Goal: Transaction & Acquisition: Purchase product/service

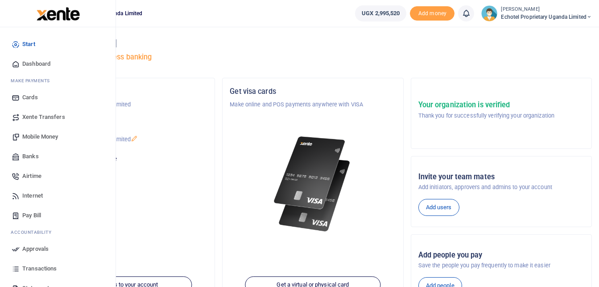
click at [38, 134] on span "Mobile Money" at bounding box center [40, 136] width 36 height 9
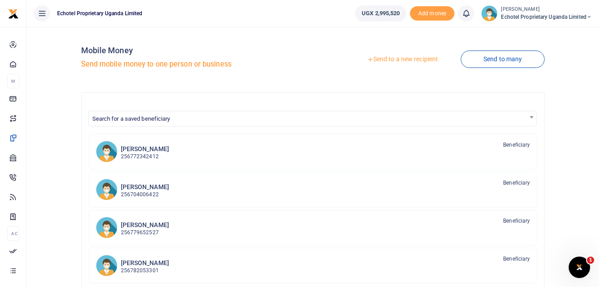
click at [412, 60] on link "Send to a new recipient" at bounding box center [403, 59] width 116 height 16
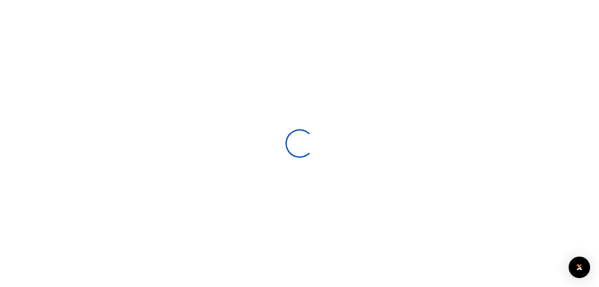
select select
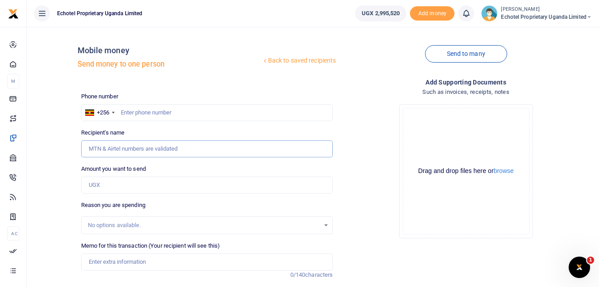
click at [105, 149] on input "Recipient's name" at bounding box center [207, 148] width 252 height 17
type input "h"
click at [140, 114] on input "text" at bounding box center [207, 112] width 252 height 17
type input "h"
click at [127, 148] on input "Recipient's name" at bounding box center [207, 148] width 252 height 17
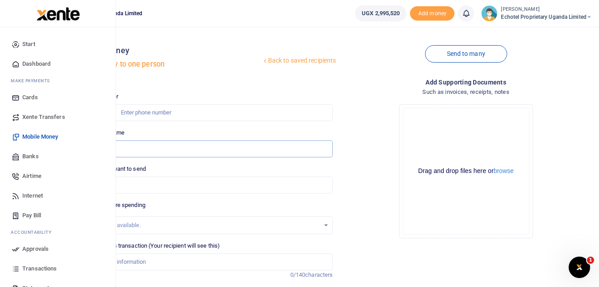
type input "hop"
click at [42, 137] on span "Mobile Money" at bounding box center [40, 136] width 36 height 9
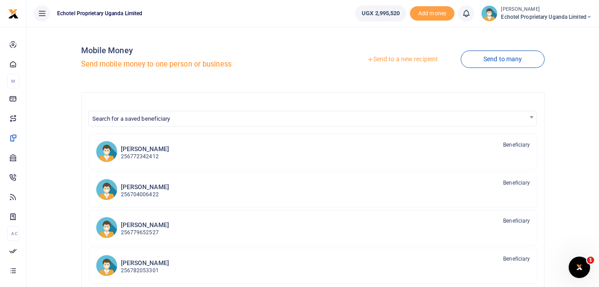
click at [160, 120] on span "Search for a saved beneficiary" at bounding box center [131, 118] width 78 height 7
click at [159, 134] on input "Search" at bounding box center [313, 134] width 444 height 13
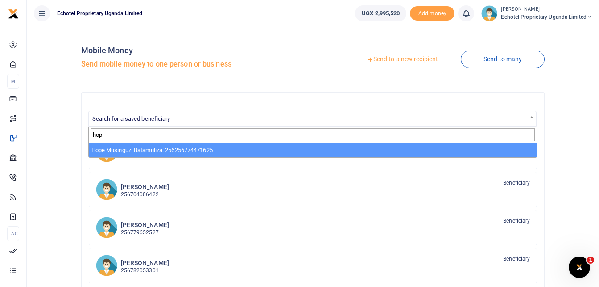
type input "hop"
select select "2464"
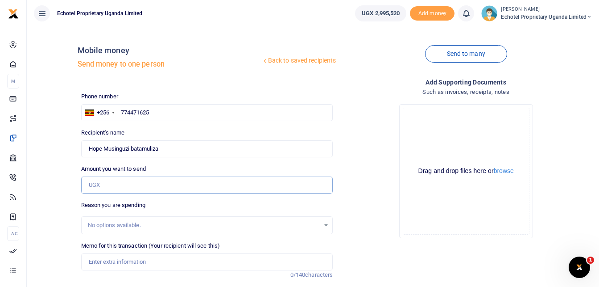
click at [118, 186] on input "Amount you want to send" at bounding box center [207, 184] width 252 height 17
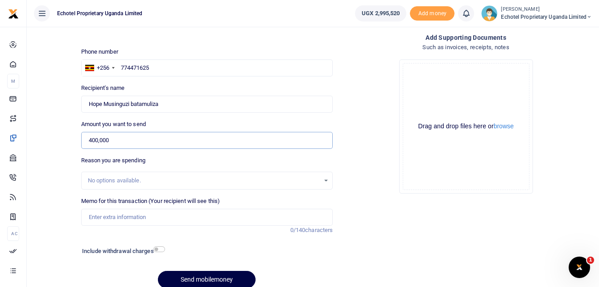
type input "400,000"
click at [386, 199] on div "Drop your files here Drag and drop files here or browse Powered by Uppy" at bounding box center [466, 126] width 252 height 148
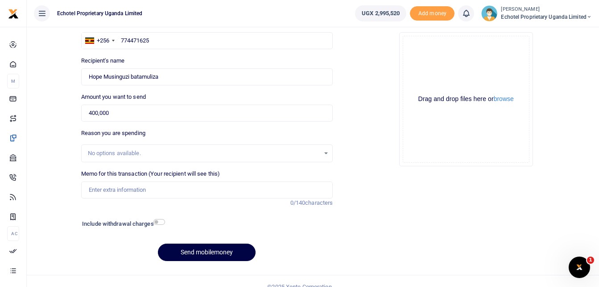
scroll to position [83, 0]
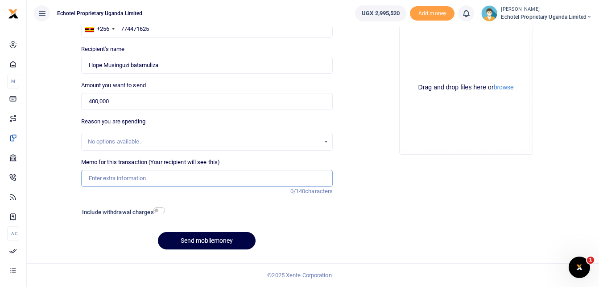
click at [134, 178] on input "Memo for this transaction (Your recipient will see this)" at bounding box center [207, 178] width 252 height 17
click at [131, 176] on input "Visa application for [PERSON_NAME] and [PERSON_NAME]" at bounding box center [207, 178] width 252 height 17
type input "Visa application fees for Loren and Graeme"
click at [161, 210] on input "checkbox" at bounding box center [160, 210] width 12 height 6
checkbox input "true"
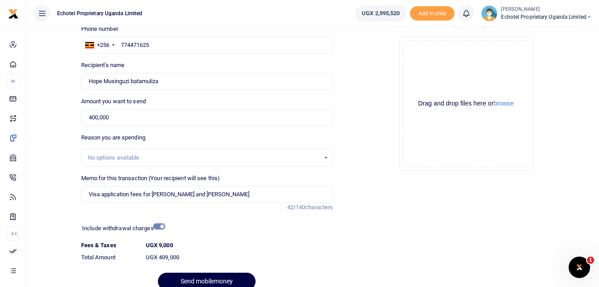
scroll to position [108, 0]
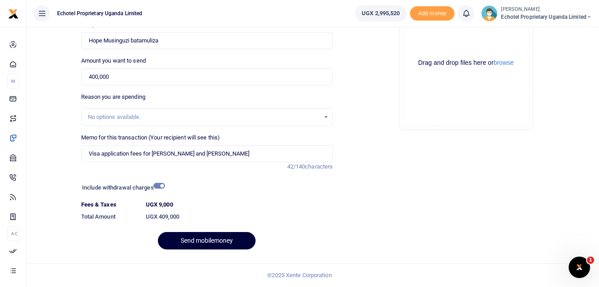
click at [204, 240] on button "Send mobilemoney" at bounding box center [207, 240] width 98 height 17
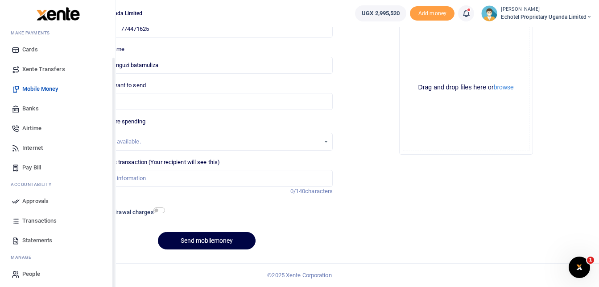
scroll to position [51, 0]
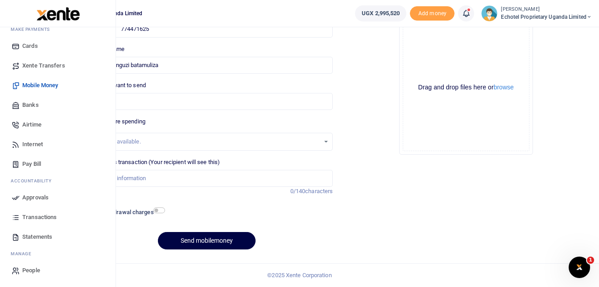
click at [33, 199] on span "Approvals" at bounding box center [35, 197] width 26 height 9
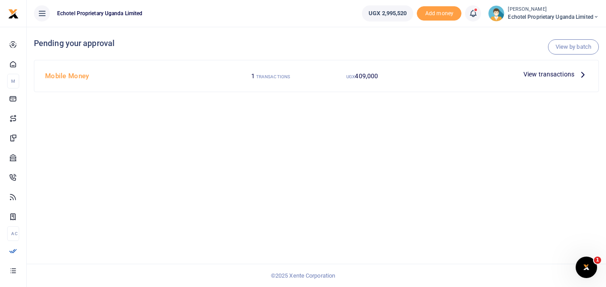
click at [582, 73] on icon at bounding box center [583, 74] width 10 height 10
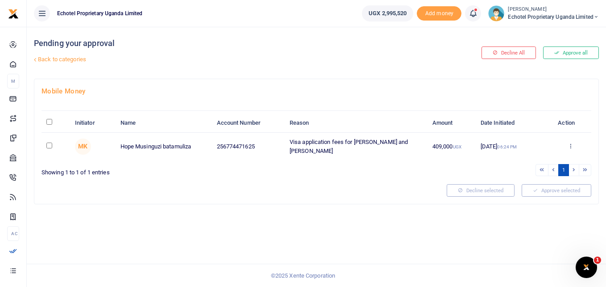
click at [48, 145] on input "checkbox" at bounding box center [49, 145] width 6 height 6
checkbox input "true"
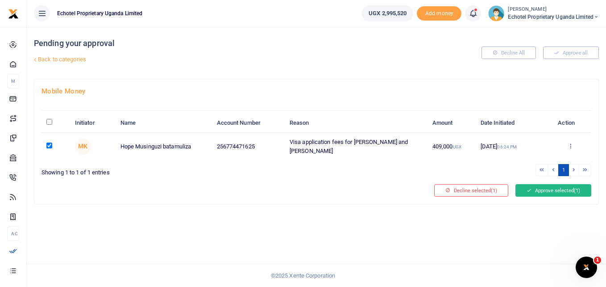
click at [548, 190] on button "Approve selected (1)" at bounding box center [553, 190] width 76 height 12
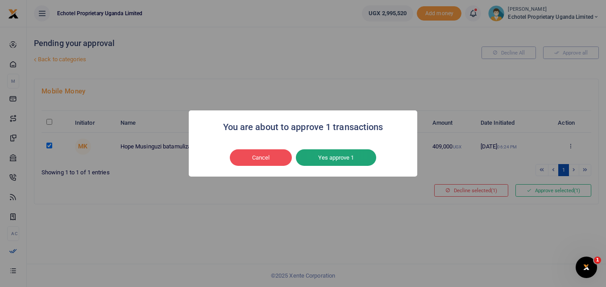
click at [334, 158] on button "Yes approve 1" at bounding box center [336, 157] width 80 height 17
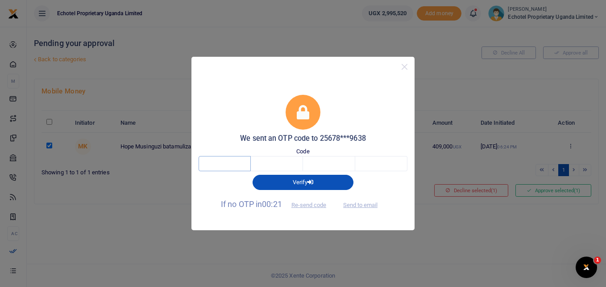
click at [228, 164] on input "text" at bounding box center [225, 163] width 52 height 15
type input "7"
type input "3"
type input "1"
type input "0"
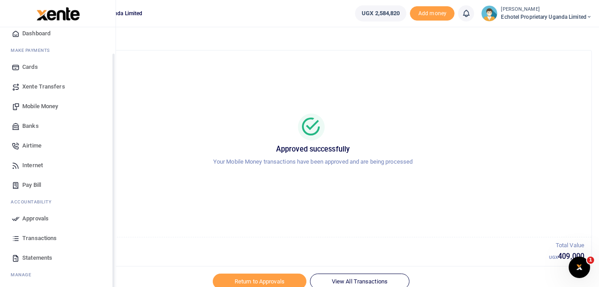
scroll to position [45, 0]
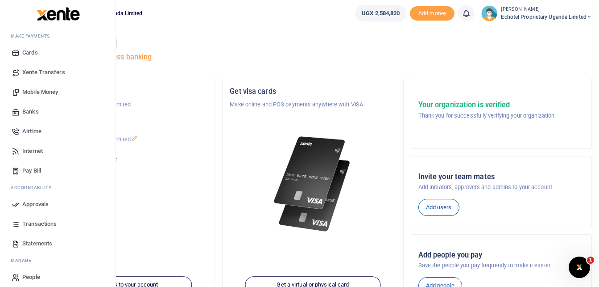
click at [40, 91] on span "Mobile Money" at bounding box center [40, 91] width 36 height 9
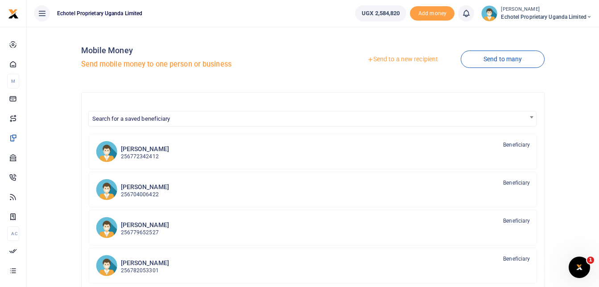
click at [416, 58] on link "Send to a new recipient" at bounding box center [403, 59] width 116 height 16
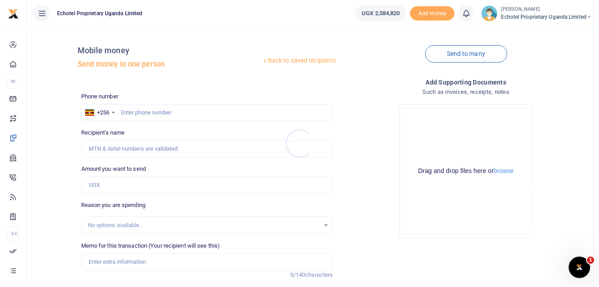
click at [148, 111] on div at bounding box center [299, 143] width 599 height 287
click at [142, 111] on input "text" at bounding box center [207, 112] width 252 height 17
paste input "0753218642"
click at [125, 112] on input "0753218642" at bounding box center [207, 112] width 252 height 17
type input "0753218642"
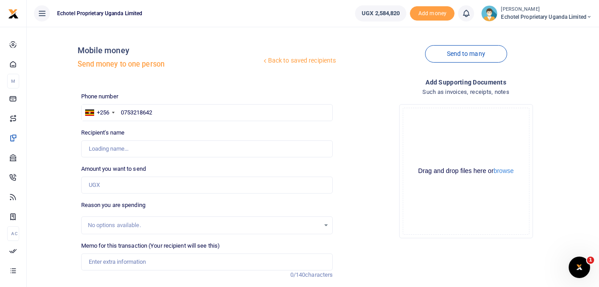
click at [372, 103] on div "Drop your files here Drag and drop files here or browse Powered by Uppy" at bounding box center [466, 171] width 252 height 148
type input "Andrew Girehere"
click at [106, 187] on input "Amount you want to send" at bounding box center [207, 184] width 252 height 17
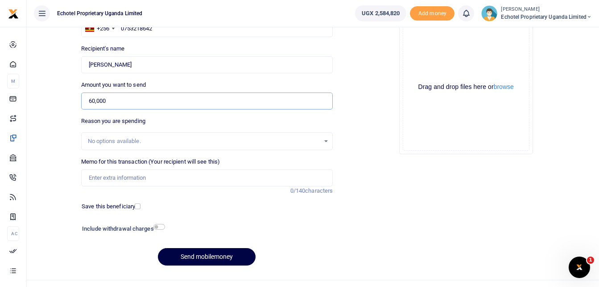
scroll to position [89, 0]
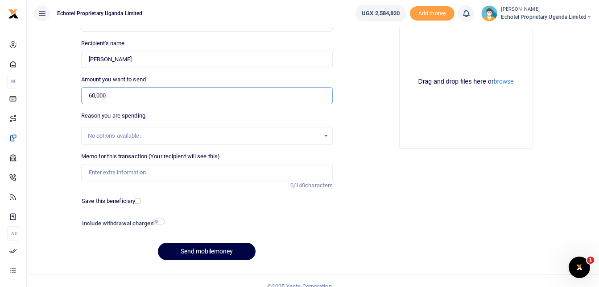
type input "60,000"
click at [118, 171] on input "Memo for this transaction (Your recipient will see this)" at bounding box center [207, 172] width 252 height 17
type input "l"
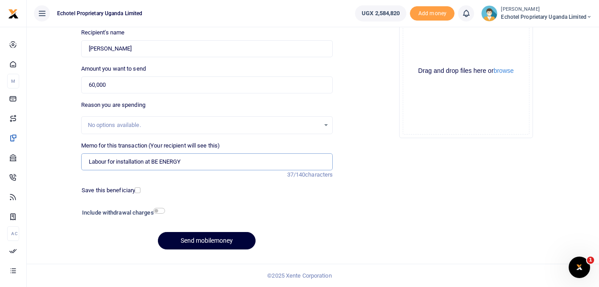
type input "Labour for installation at BE ENERGY"
drag, startPoint x: 205, startPoint y: 242, endPoint x: 366, endPoint y: 209, distance: 163.7
click at [364, 220] on div "Phone number +256 Uganda +256 0753218642 Phone is required. Recipient's name Fo…" at bounding box center [337, 124] width 518 height 265
click at [504, 73] on button "browse" at bounding box center [504, 70] width 20 height 7
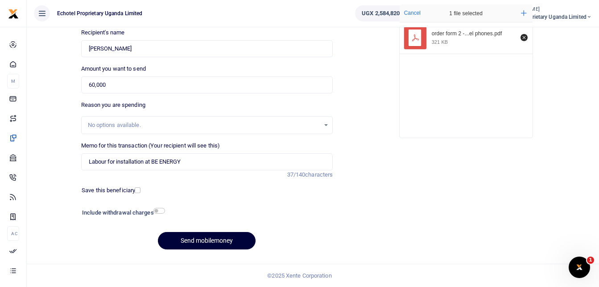
click at [194, 240] on button "Send mobilemoney" at bounding box center [207, 240] width 98 height 17
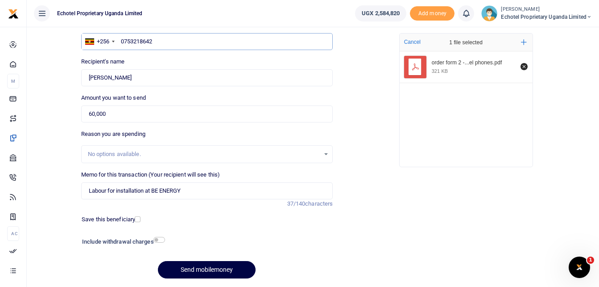
scroll to position [55, 0]
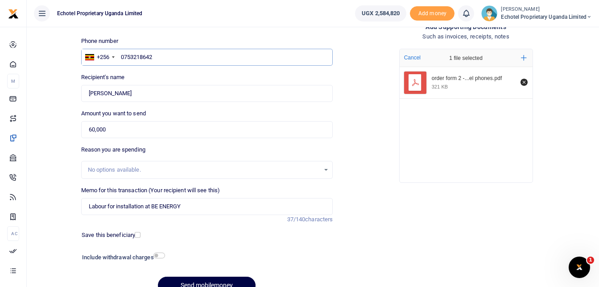
type input "0753218642"
click at [373, 104] on div "Drop your files here Cancel 1 file selected Add more order form 2 -...el phones…" at bounding box center [466, 116] width 252 height 148
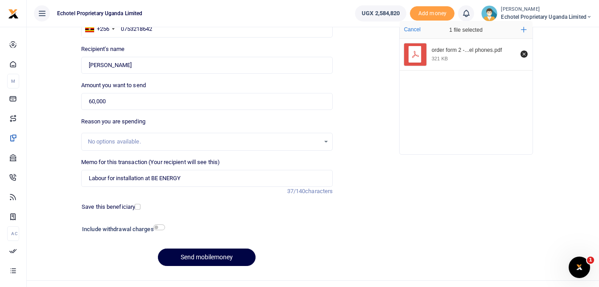
scroll to position [89, 0]
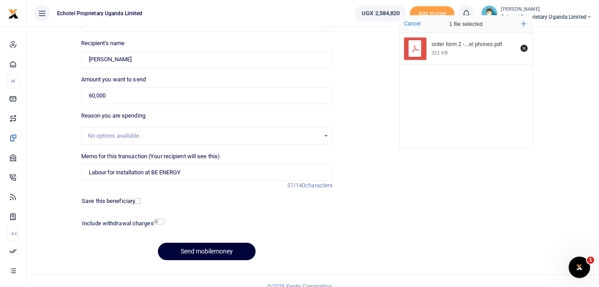
click at [196, 253] on button "Send mobilemoney" at bounding box center [207, 250] width 98 height 17
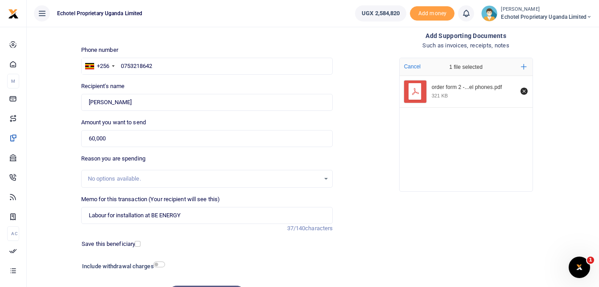
scroll to position [0, 0]
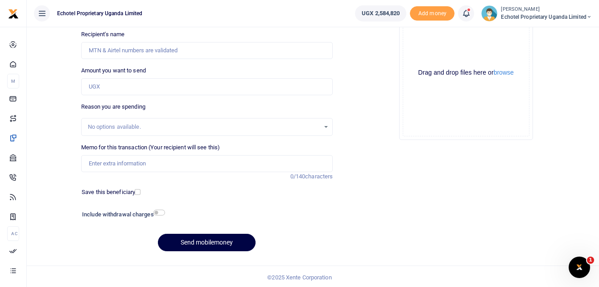
scroll to position [100, 0]
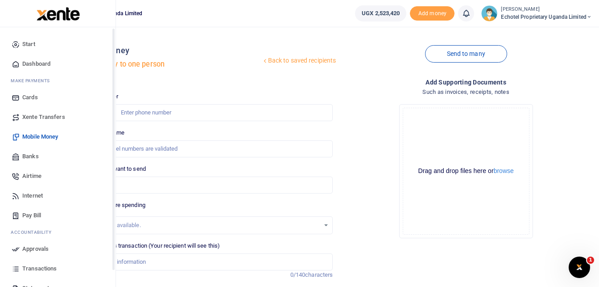
scroll to position [45, 0]
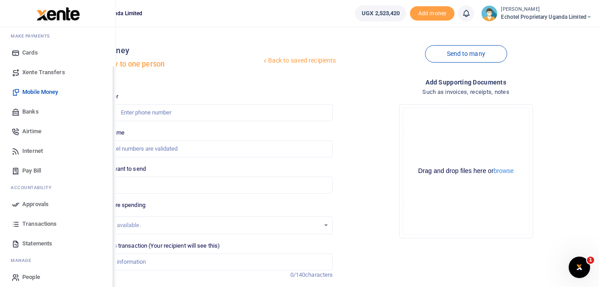
click at [39, 221] on span "Transactions" at bounding box center [39, 223] width 34 height 9
